Goal: Task Accomplishment & Management: Manage account settings

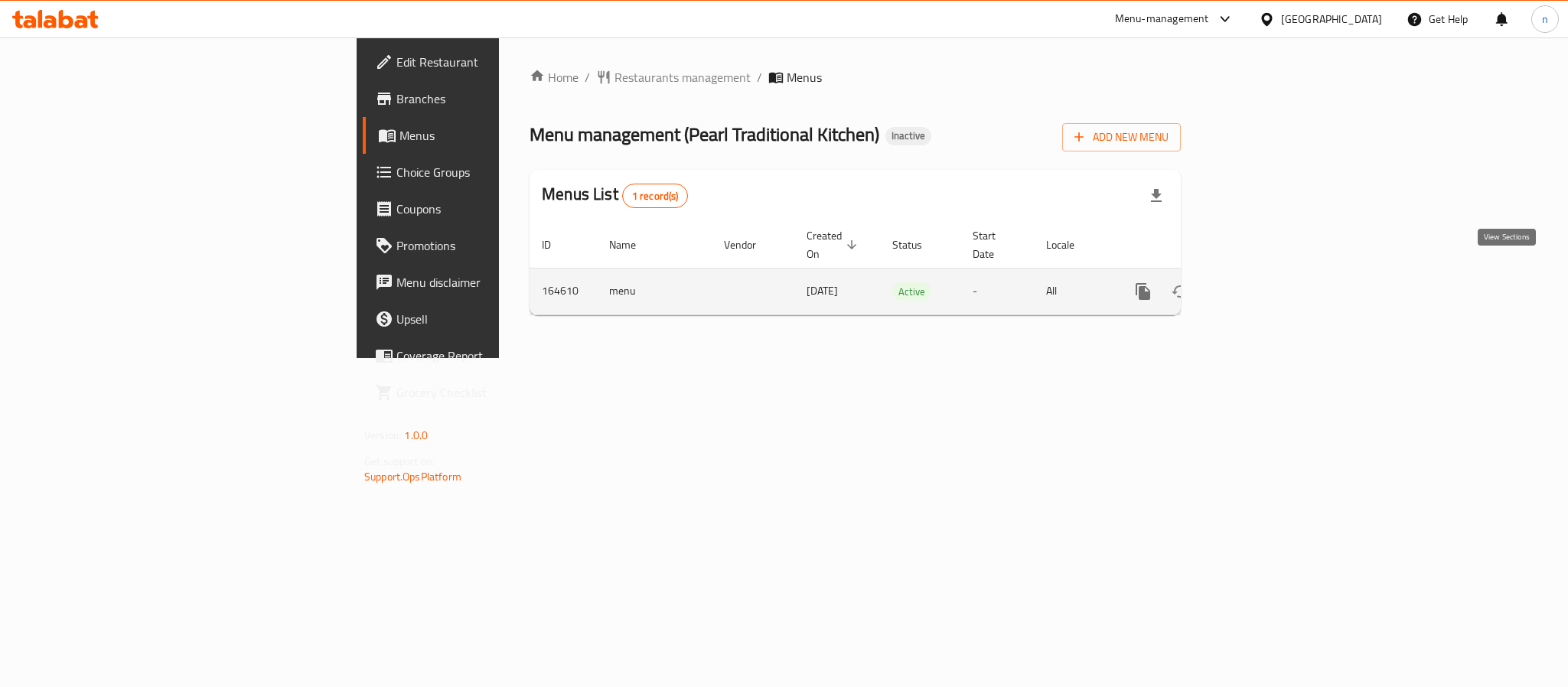
click at [1272, 273] on link "enhanced table" at bounding box center [1253, 291] width 36 height 36
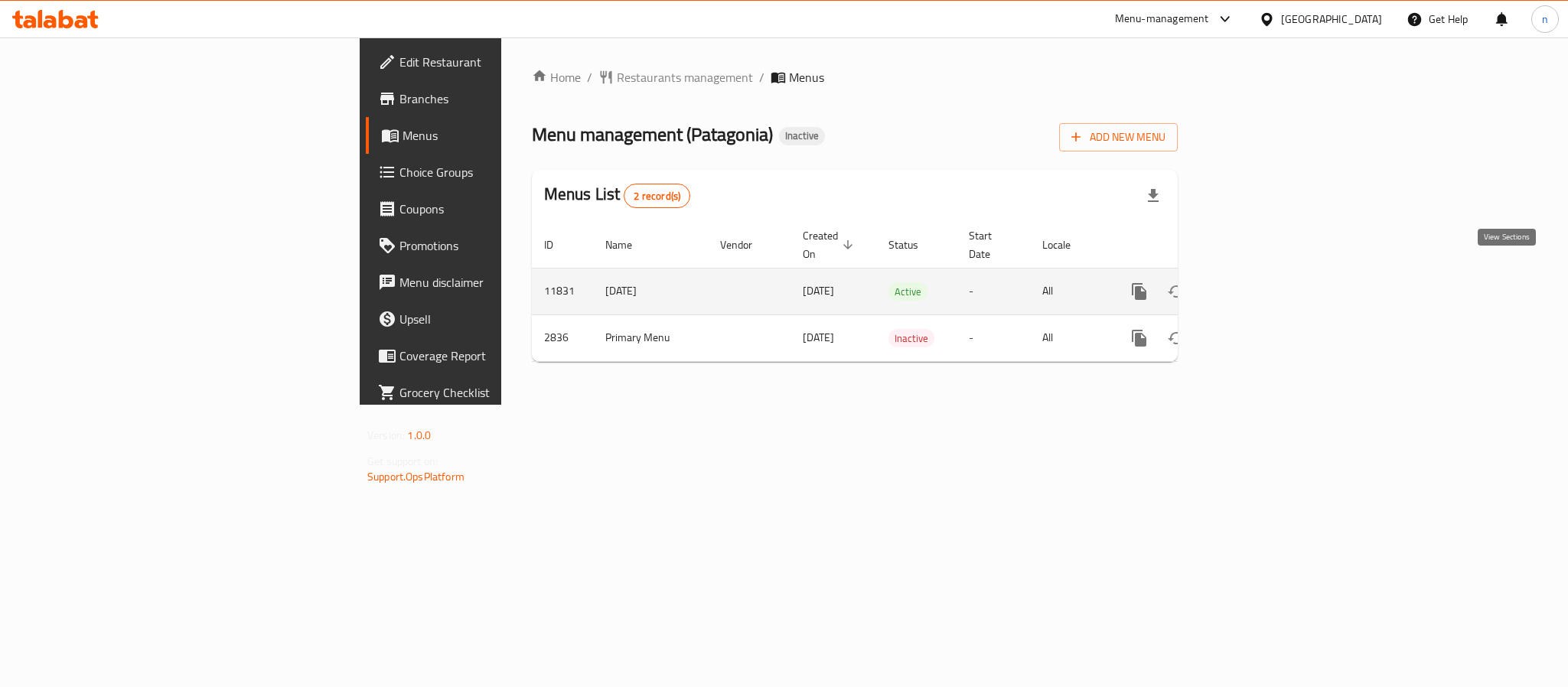
click at [1258, 283] on icon "enhanced table" at bounding box center [1249, 291] width 18 height 18
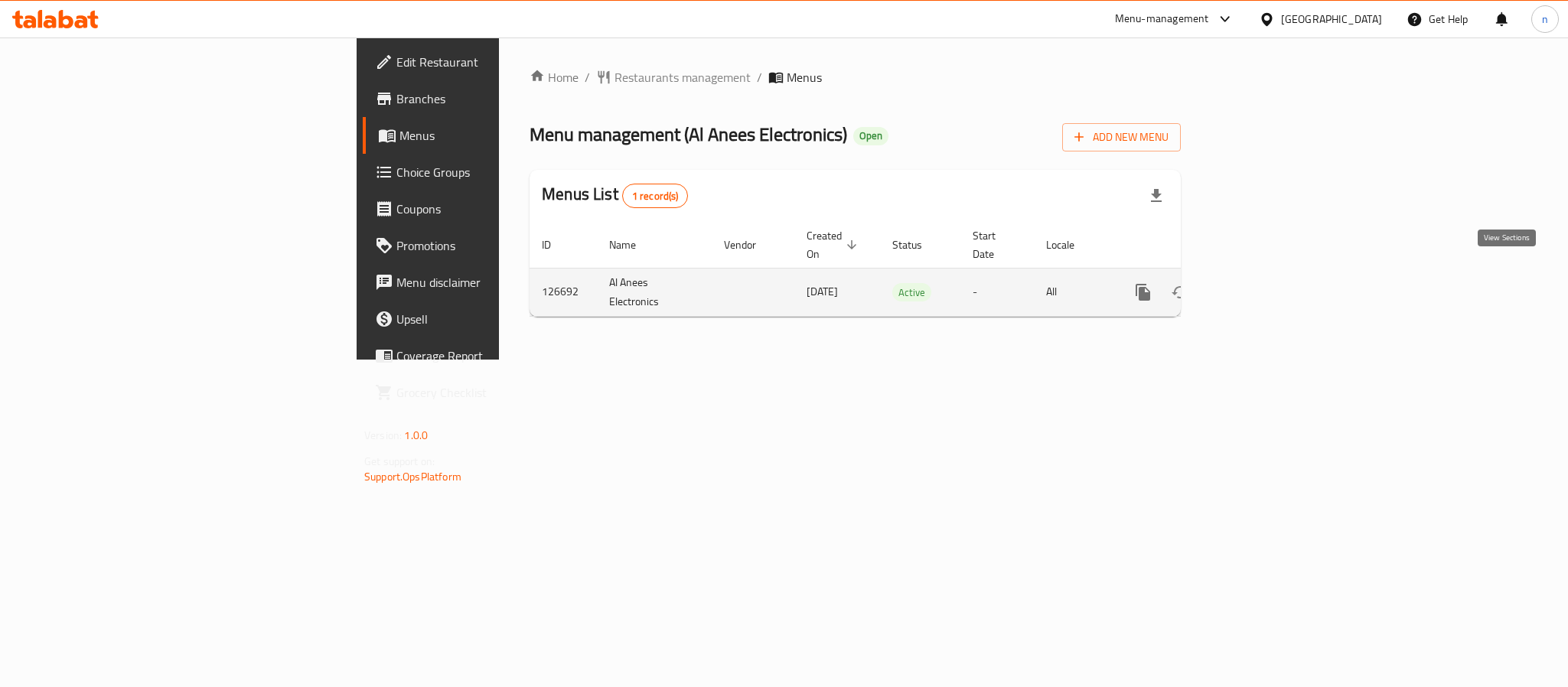
click at [1272, 280] on link "enhanced table" at bounding box center [1253, 292] width 36 height 36
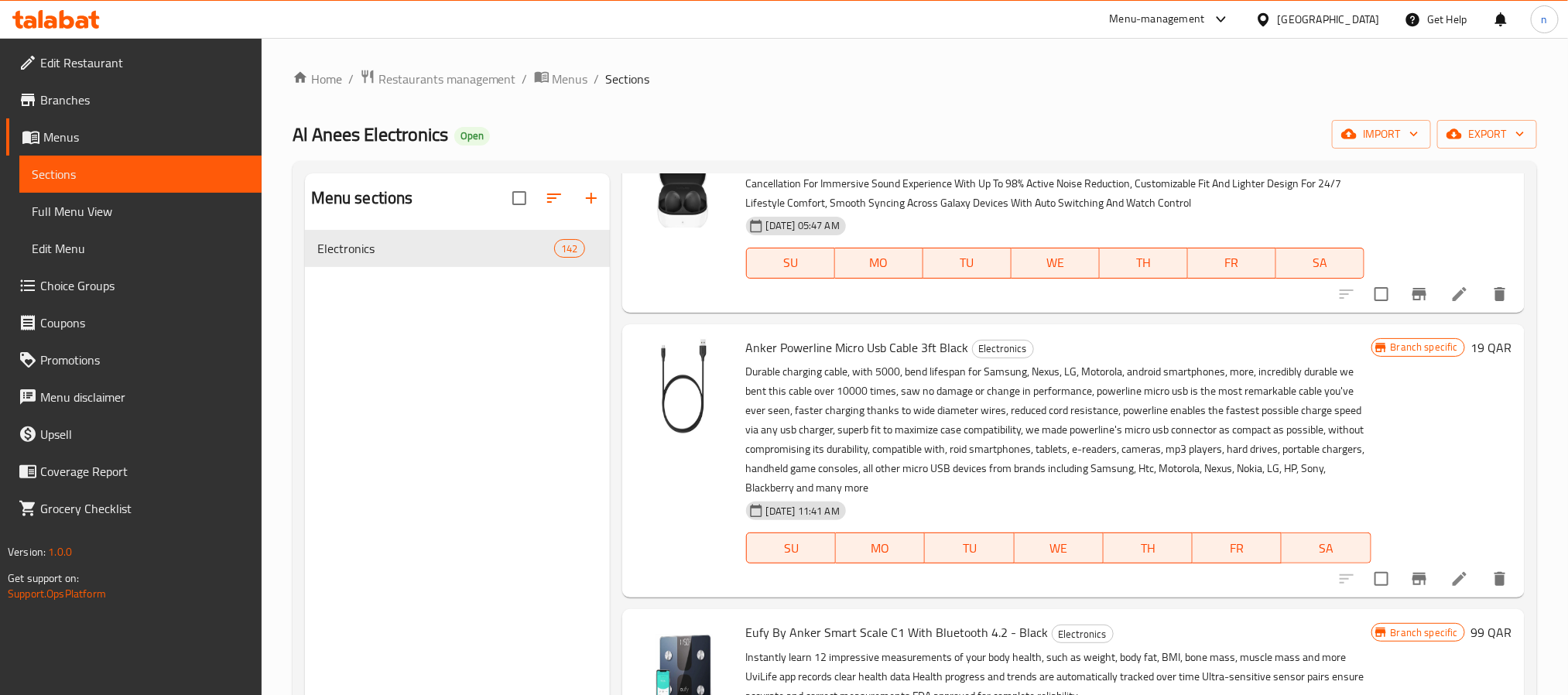
scroll to position [2669, 0]
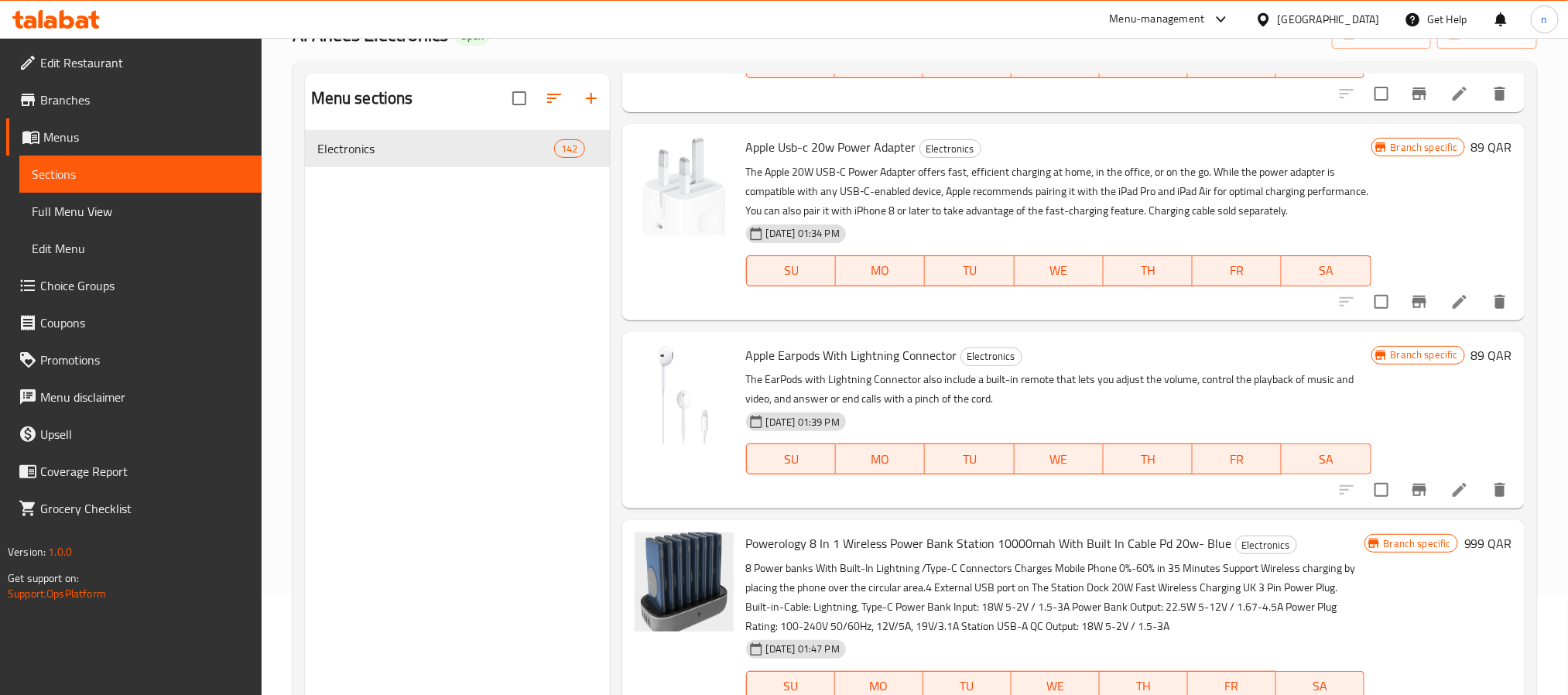
scroll to position [295, 0]
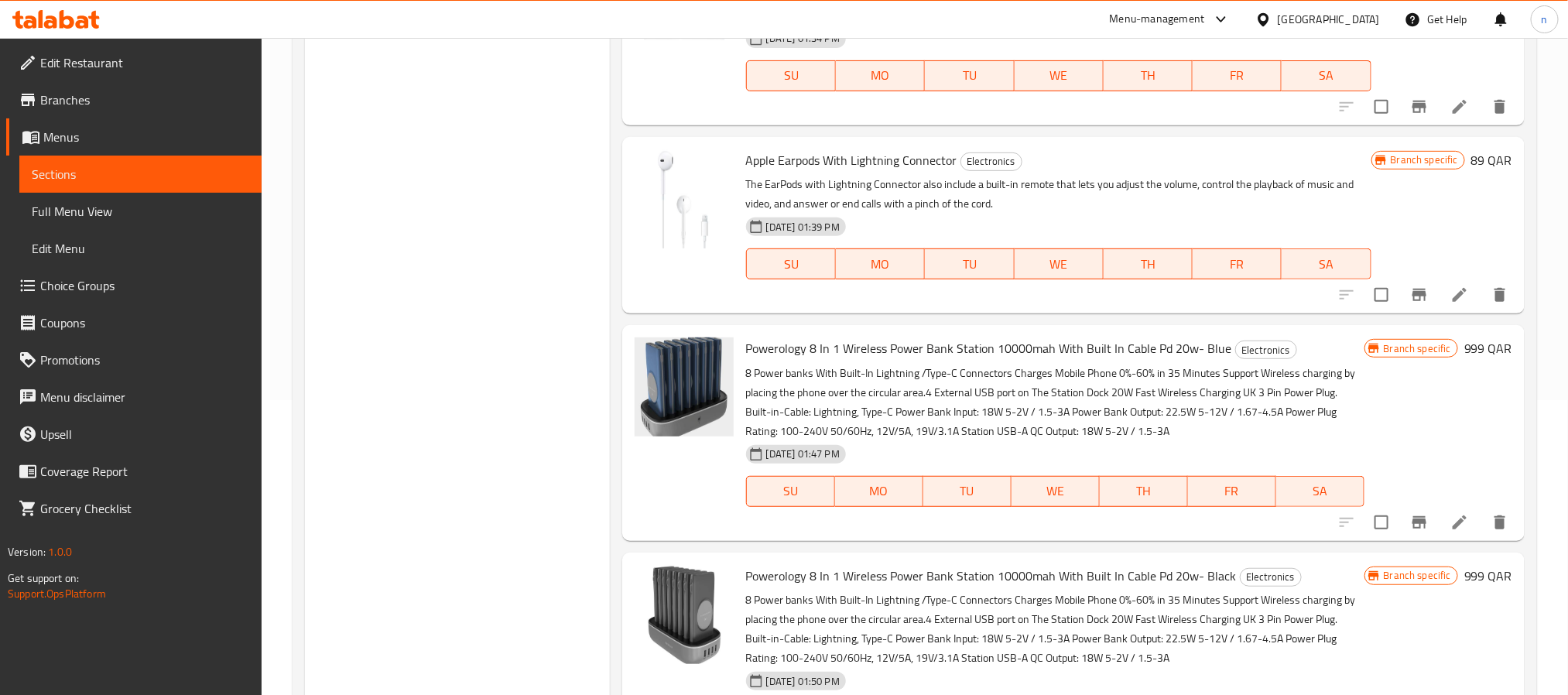
drag, startPoint x: 739, startPoint y: 566, endPoint x: 767, endPoint y: 548, distance: 33.3
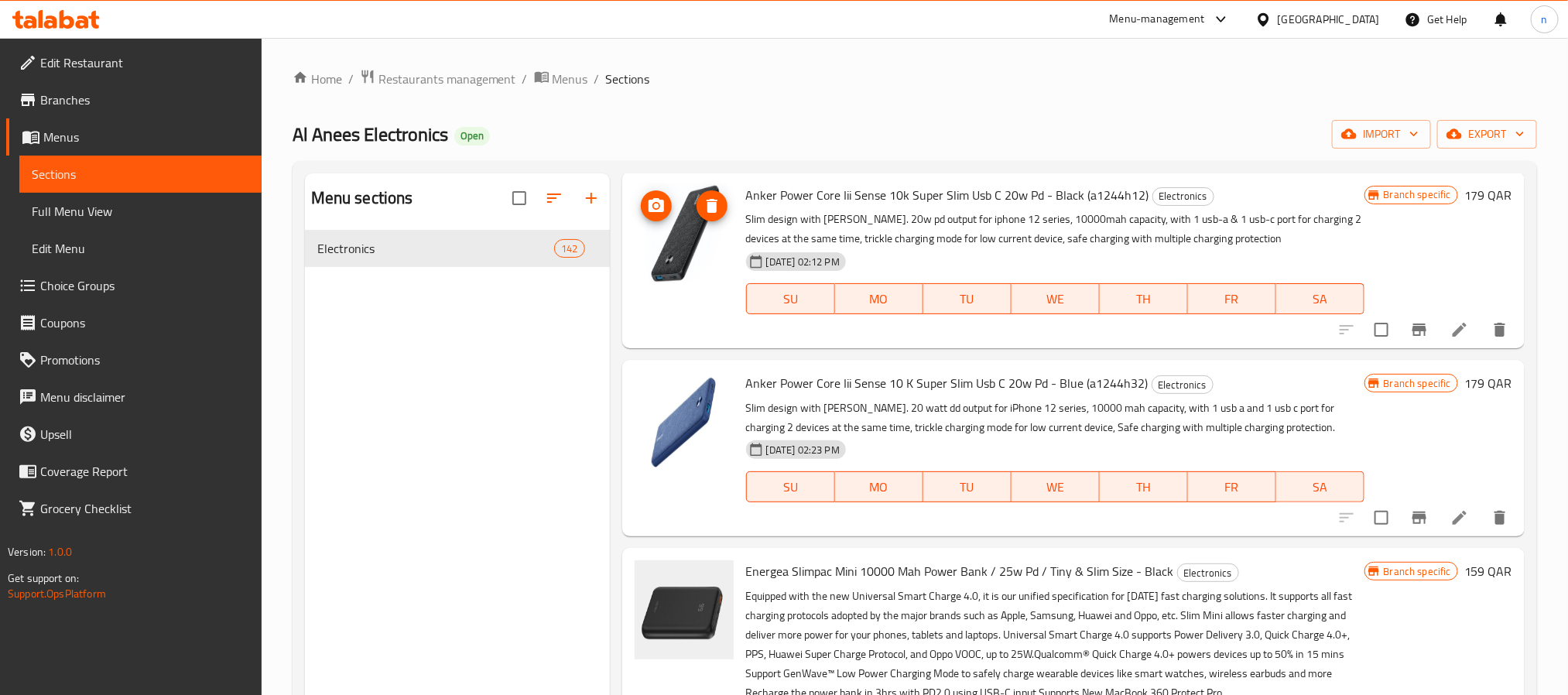
scroll to position [24690, 0]
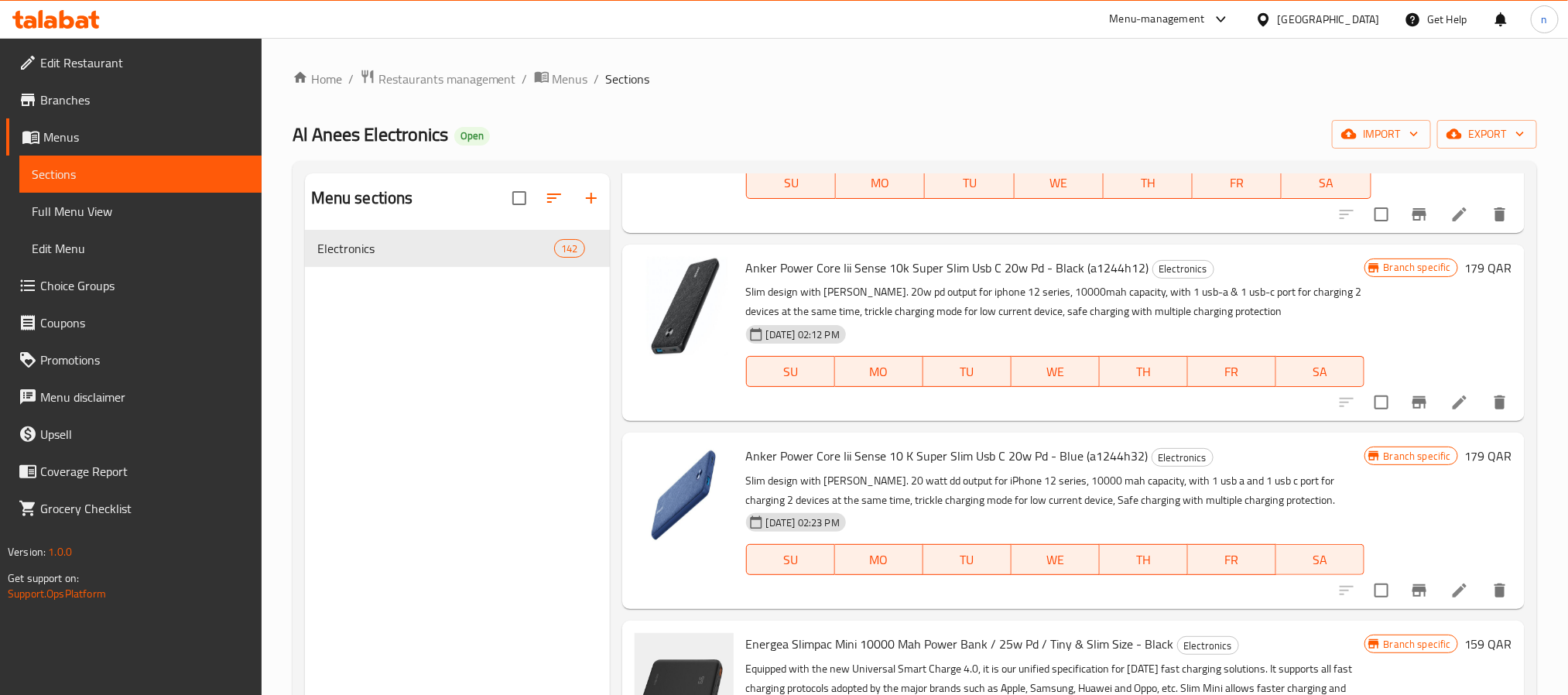
drag, startPoint x: 1559, startPoint y: 665, endPoint x: 1470, endPoint y: 488, distance: 198.1
click at [1521, 458] on div "Home / Restaurants management / Menus / Sections Al Anees Electronics Open impo…" at bounding box center [914, 701] width 1307 height 1327
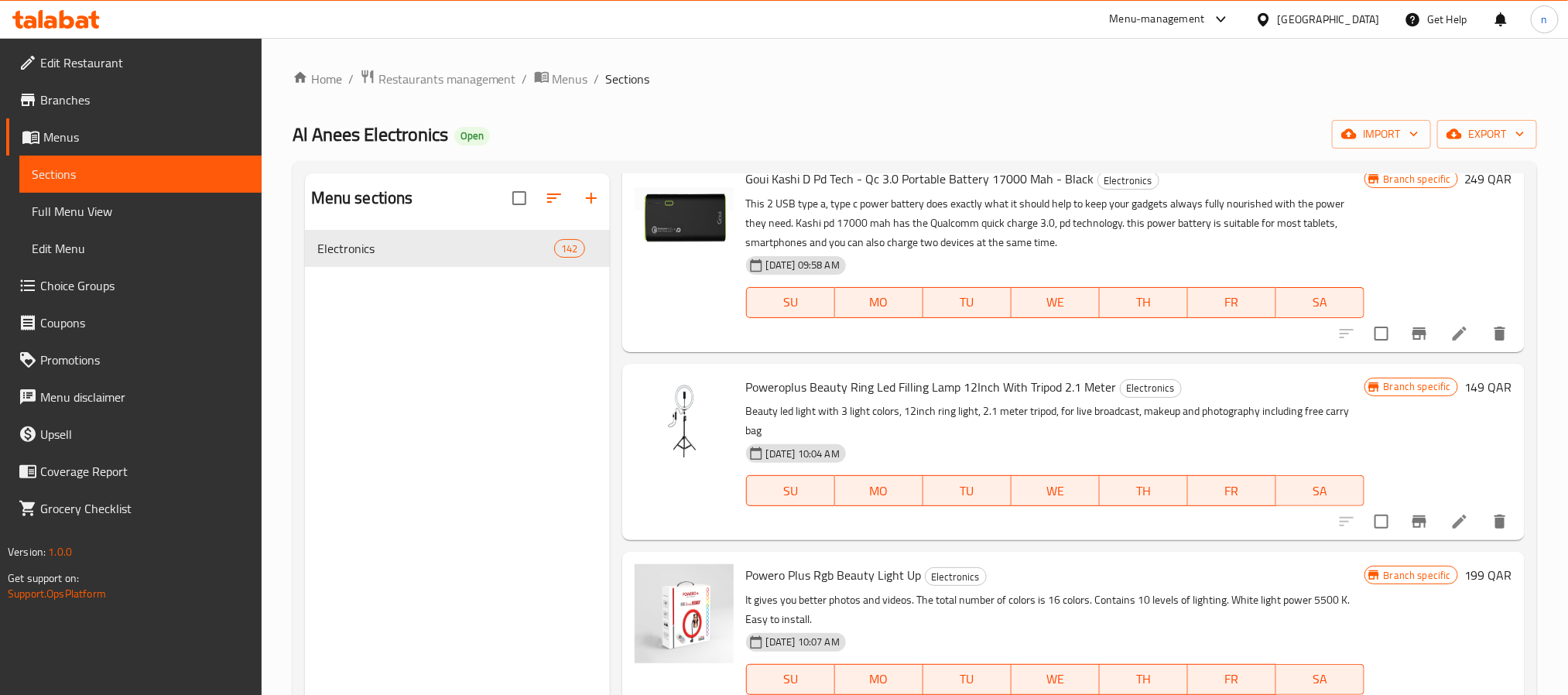
scroll to position [18783, 0]
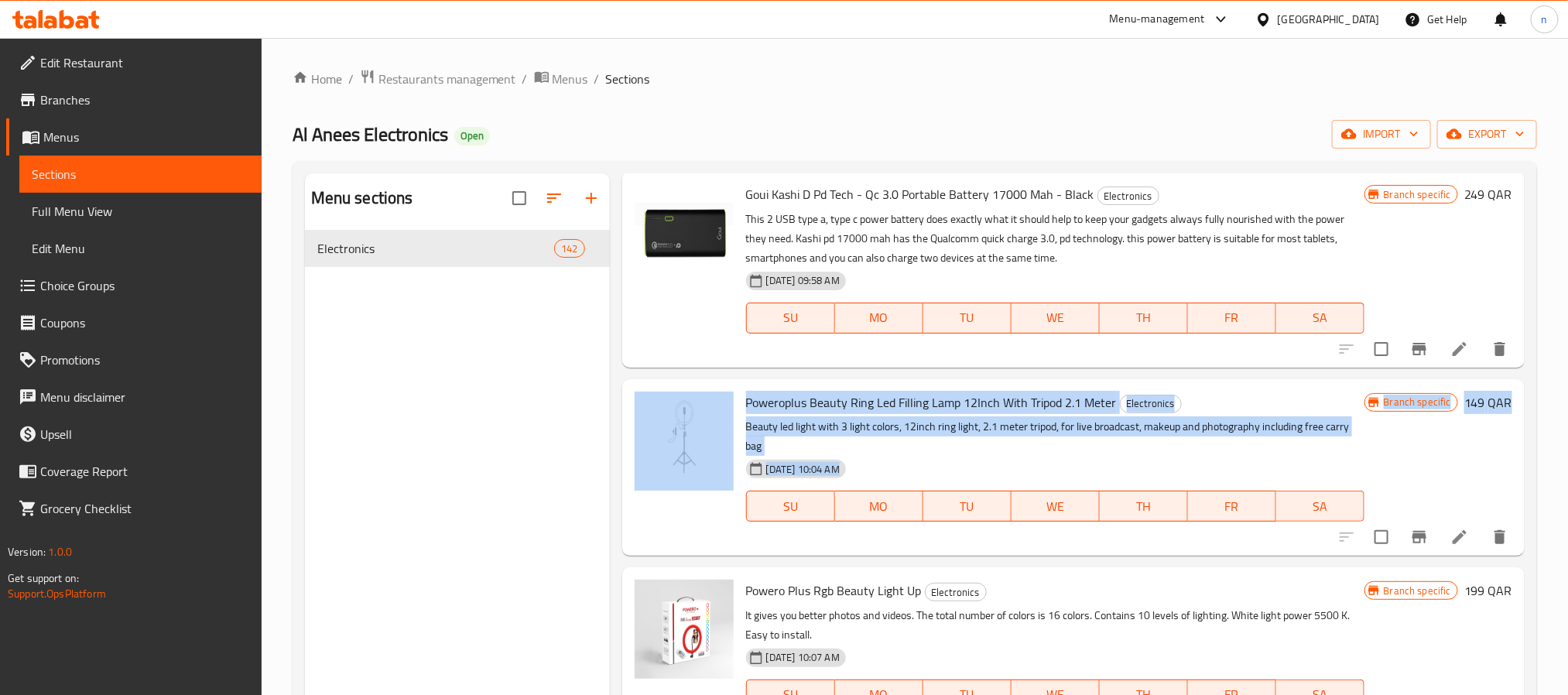
drag, startPoint x: 1535, startPoint y: 610, endPoint x: 1539, endPoint y: 366, distance: 244.0
click at [1539, 366] on div "Home / Restaurants management / Menus / Sections Al Anees Electronics Open impo…" at bounding box center [914, 701] width 1307 height 1327
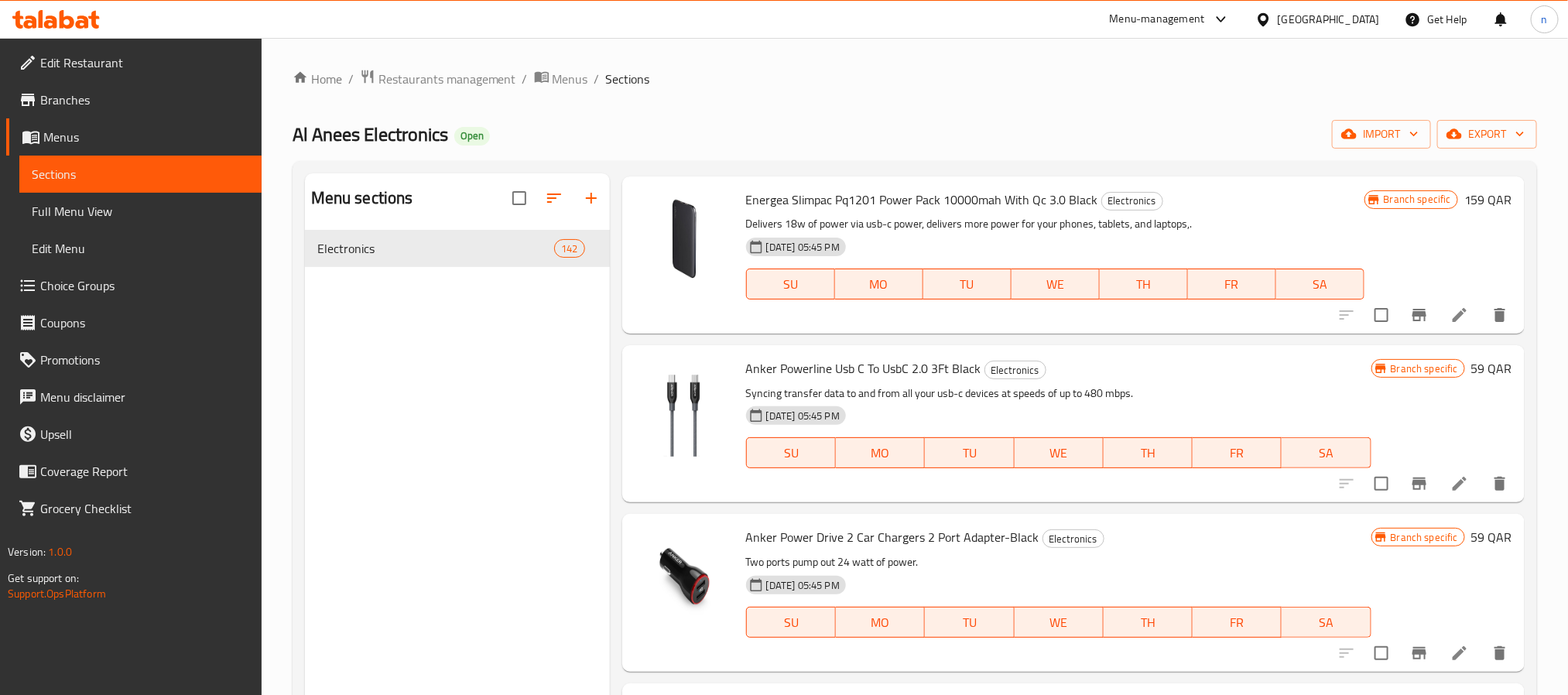
scroll to position [0, 0]
